Goal: Task Accomplishment & Management: Manage account settings

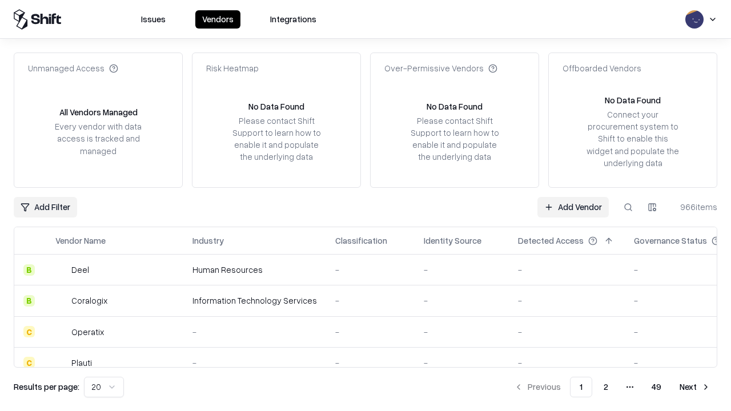
click at [573, 207] on link "Add Vendor" at bounding box center [572, 207] width 71 height 21
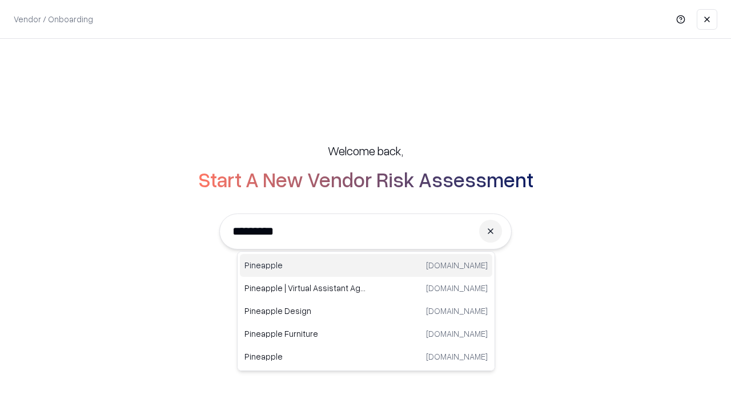
click at [366, 265] on div "Pineapple pineappleenergy.com" at bounding box center [366, 265] width 252 height 23
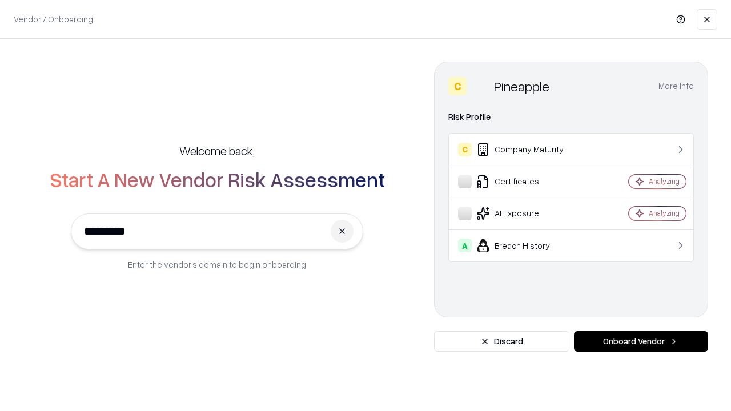
type input "*********"
click at [640, 341] on button "Onboard Vendor" at bounding box center [641, 341] width 134 height 21
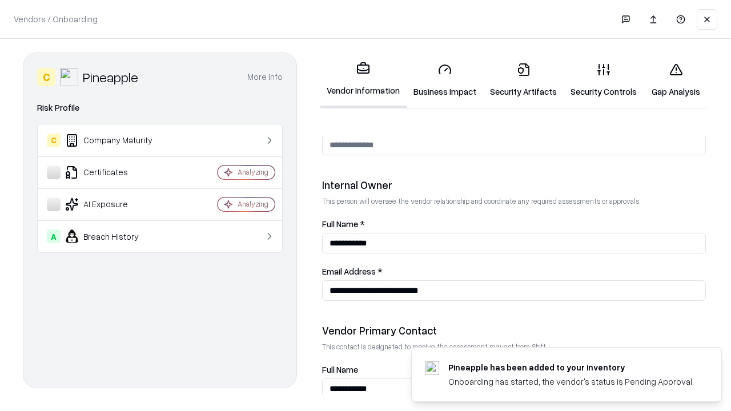
scroll to position [591, 0]
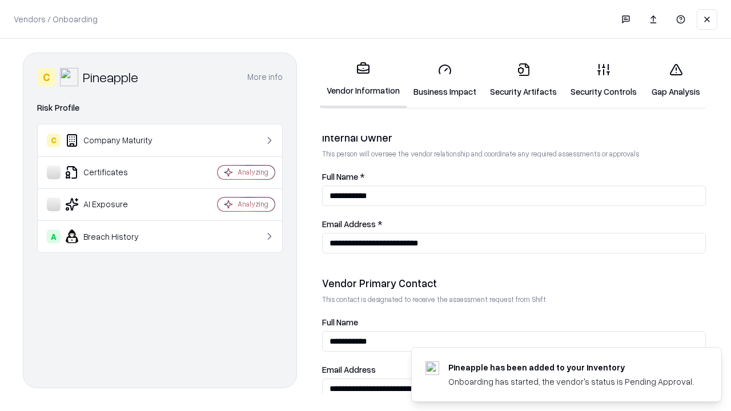
click at [445, 80] on link "Business Impact" at bounding box center [444, 80] width 76 height 53
click at [523, 80] on link "Security Artifacts" at bounding box center [523, 80] width 80 height 53
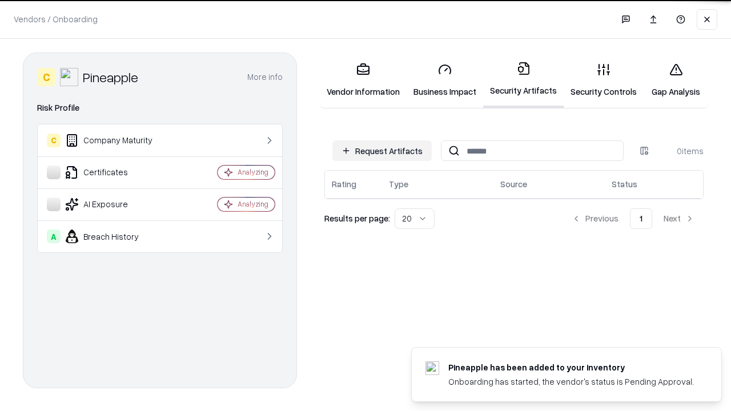
click at [382, 151] on button "Request Artifacts" at bounding box center [381, 150] width 99 height 21
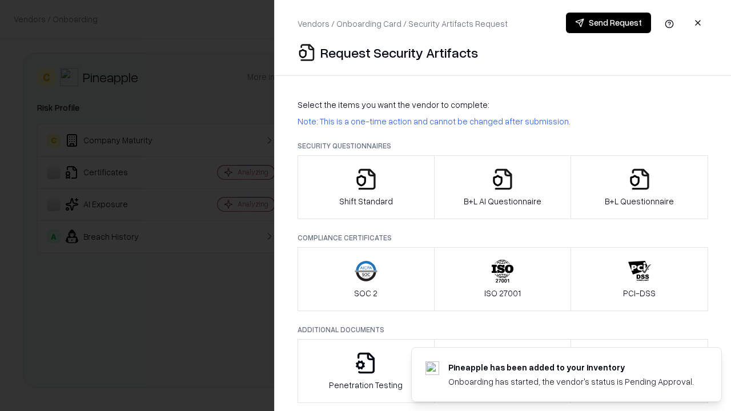
click at [365, 187] on icon "button" at bounding box center [365, 179] width 23 height 23
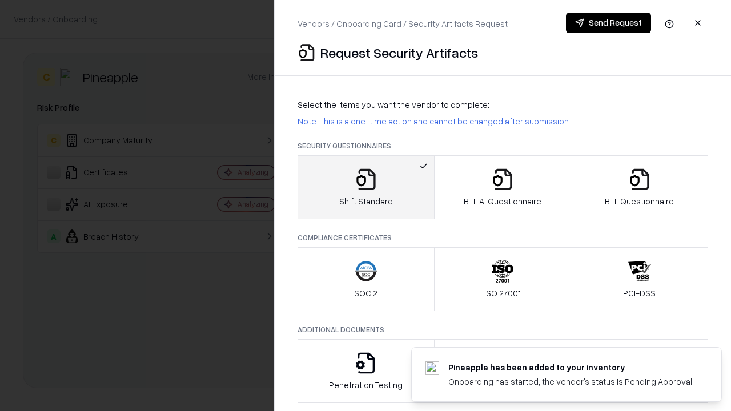
click at [608, 23] on button "Send Request" at bounding box center [608, 23] width 85 height 21
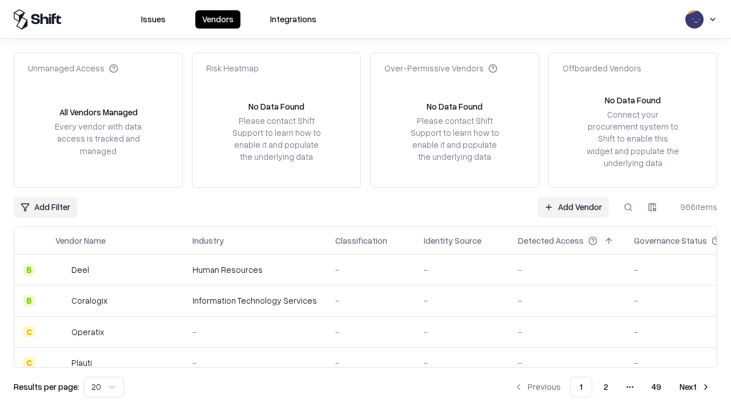
click at [628, 207] on button at bounding box center [628, 207] width 21 height 21
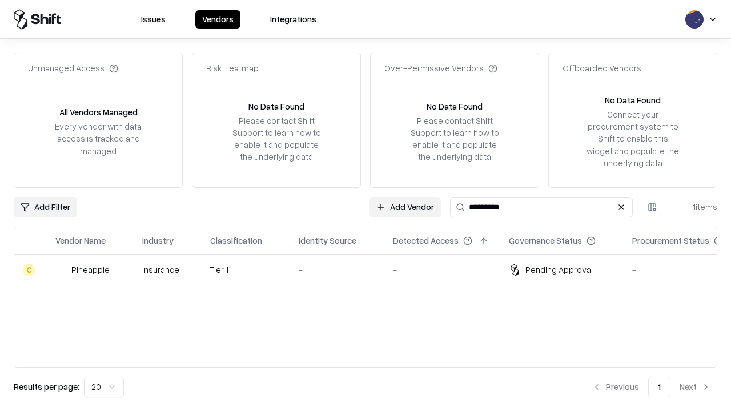
type input "*********"
click at [372, 269] on div "-" at bounding box center [337, 270] width 76 height 12
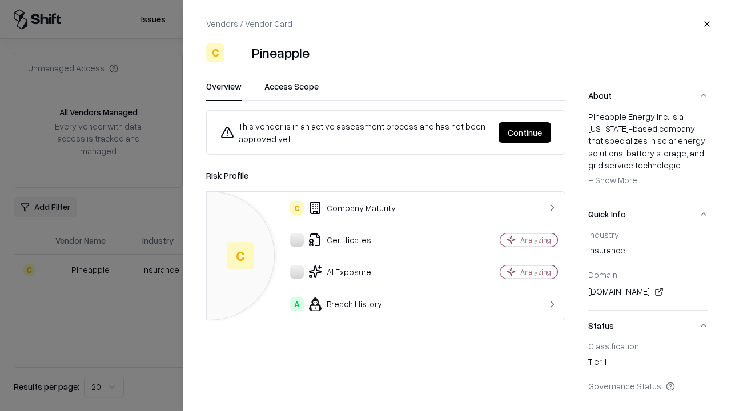
click at [525, 132] on button "Continue" at bounding box center [524, 132] width 53 height 21
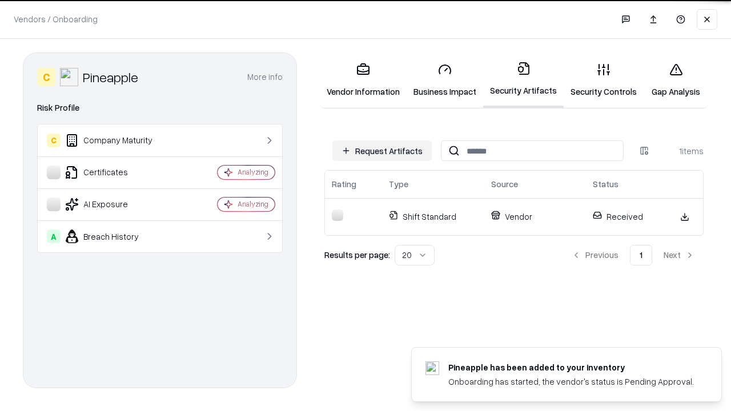
click at [603, 80] on link "Security Controls" at bounding box center [603, 80] width 80 height 53
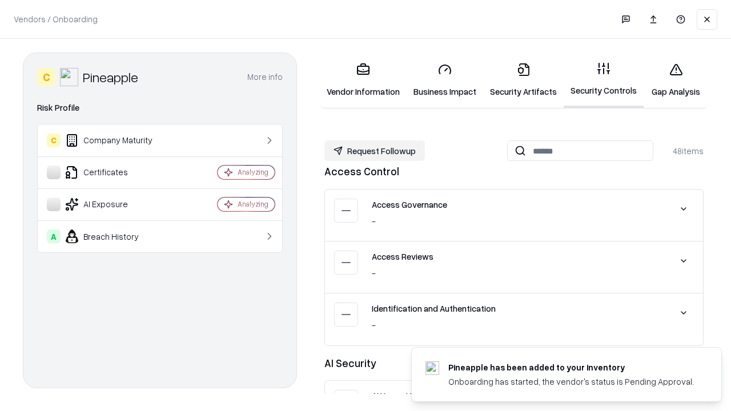
click at [374, 151] on button "Request Followup" at bounding box center [374, 150] width 100 height 21
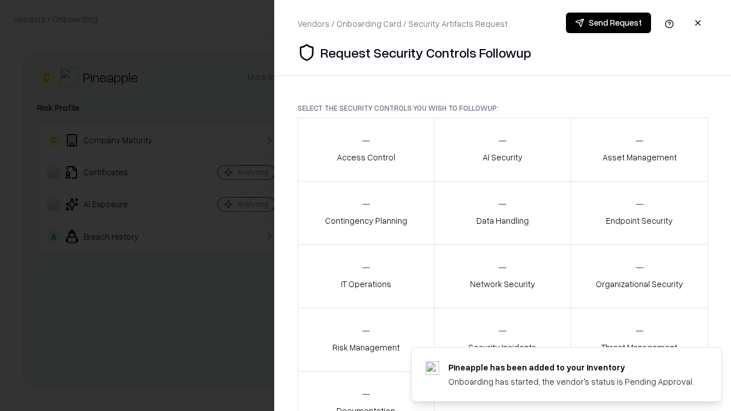
click at [365, 150] on div "Access Control" at bounding box center [366, 149] width 58 height 28
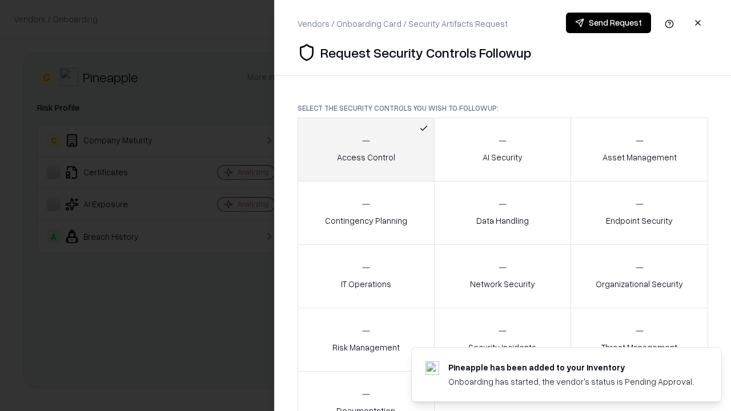
click at [608, 23] on button "Send Request" at bounding box center [608, 23] width 85 height 21
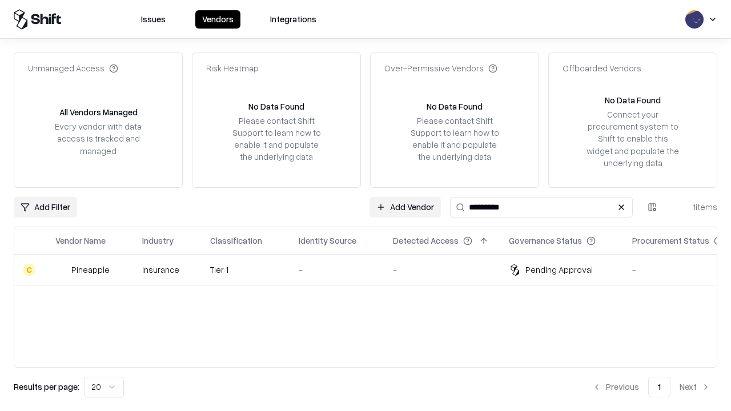
type input "*********"
click at [372, 269] on div "-" at bounding box center [337, 270] width 76 height 12
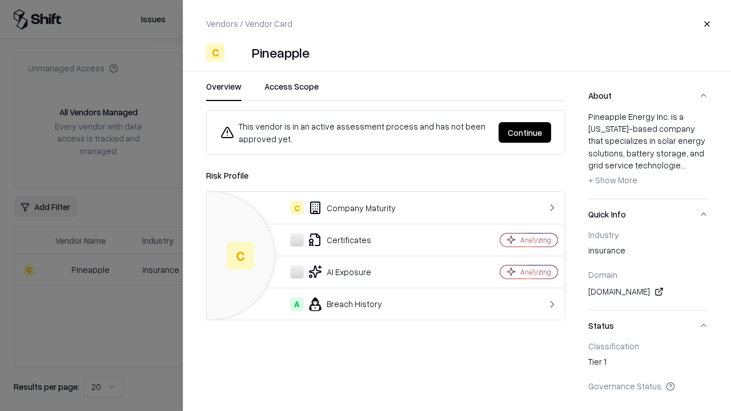
click at [525, 132] on button "Continue" at bounding box center [524, 132] width 53 height 21
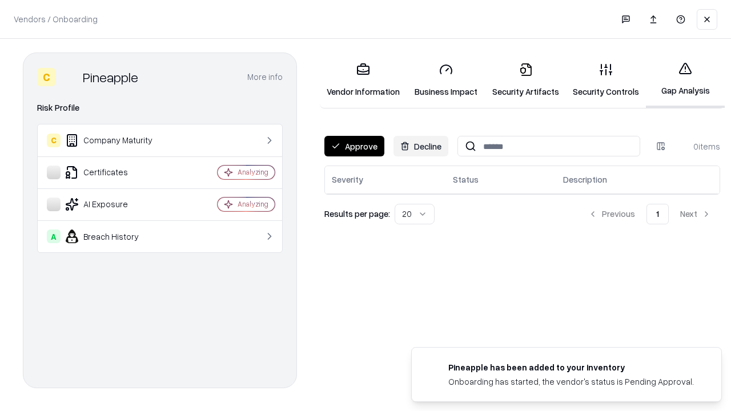
click at [354, 146] on button "Approve" at bounding box center [354, 146] width 60 height 21
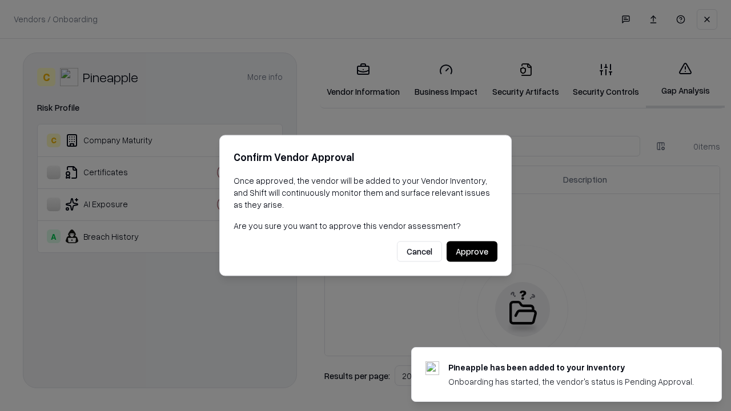
click at [472, 251] on button "Approve" at bounding box center [471, 251] width 51 height 21
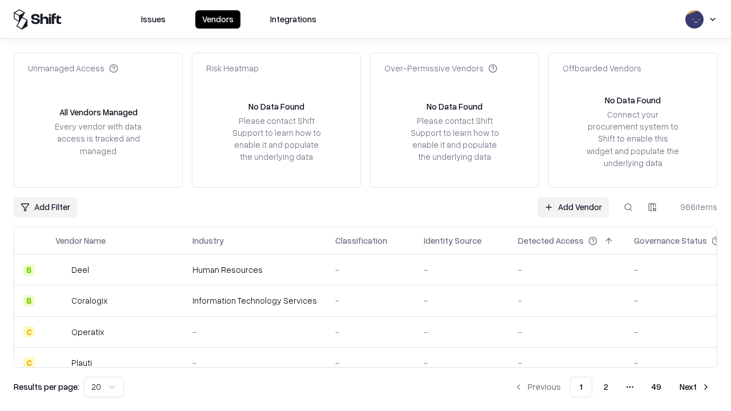
type input "*********"
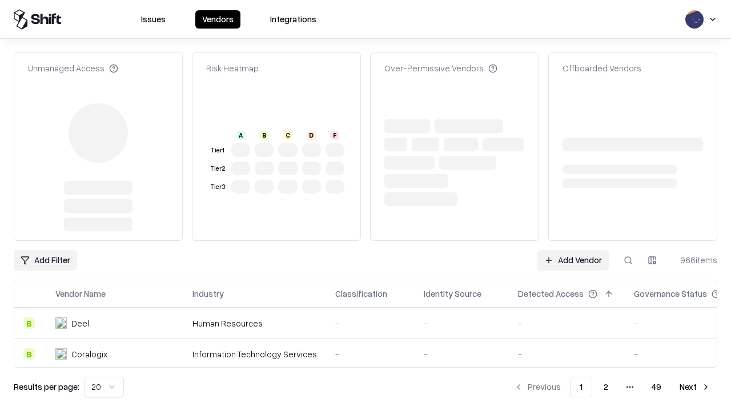
click at [573, 250] on link "Add Vendor" at bounding box center [572, 260] width 71 height 21
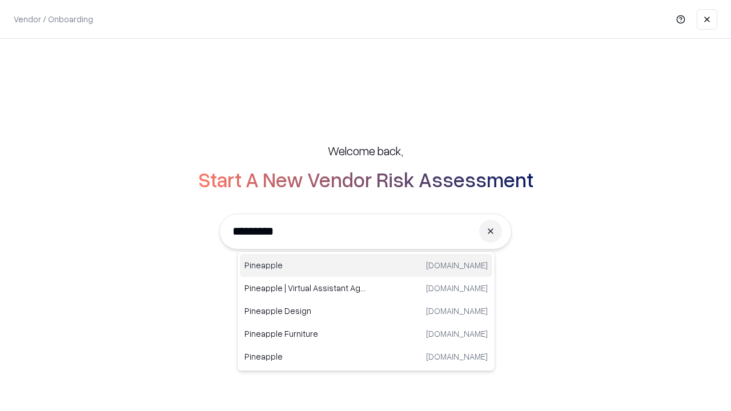
click at [366, 265] on div "Pineapple [DOMAIN_NAME]" at bounding box center [366, 265] width 252 height 23
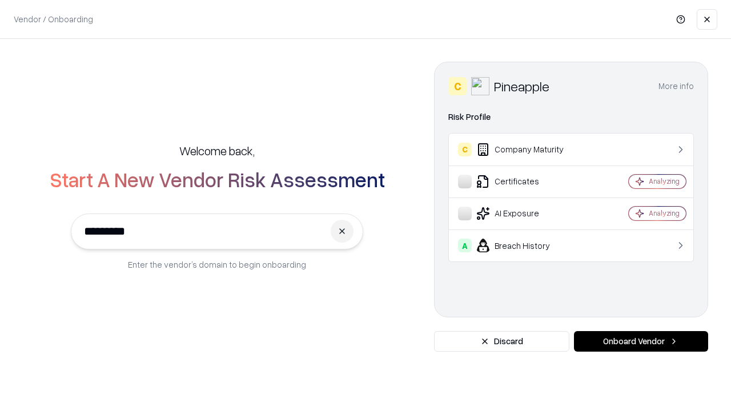
type input "*********"
click at [640, 341] on button "Onboard Vendor" at bounding box center [641, 341] width 134 height 21
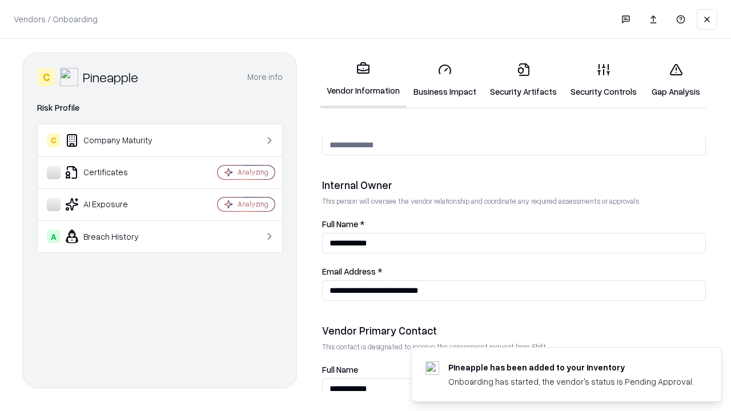
scroll to position [591, 0]
